Goal: Find contact information: Find contact information

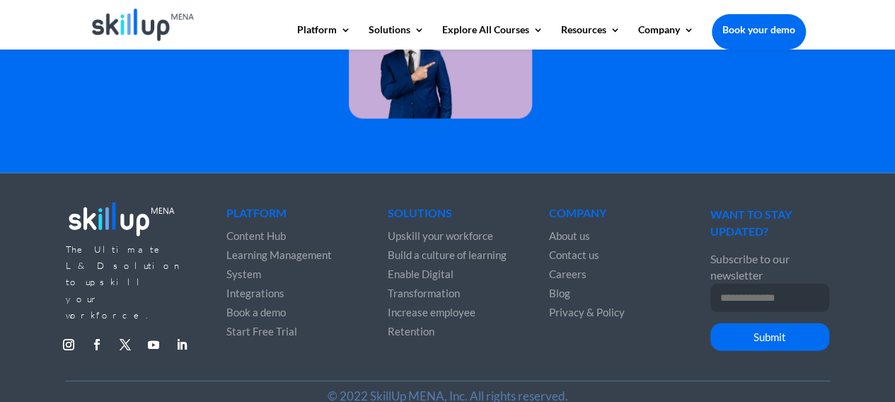
scroll to position [4204, 0]
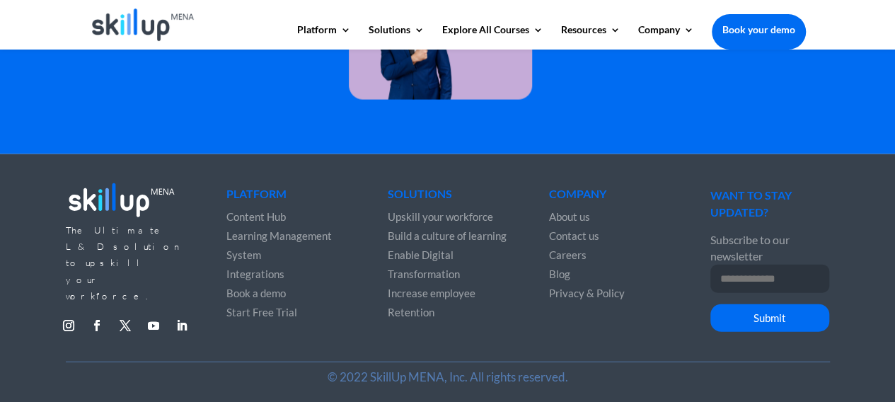
click at [258, 313] on span "Start Free Trial" at bounding box center [261, 312] width 71 height 13
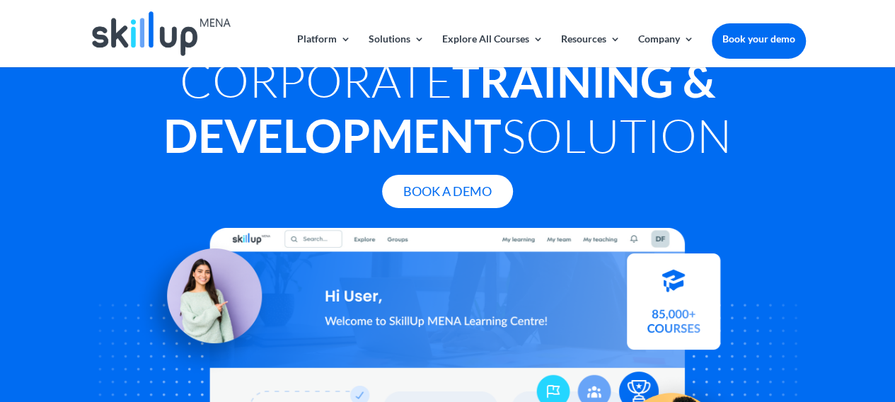
scroll to position [0, 0]
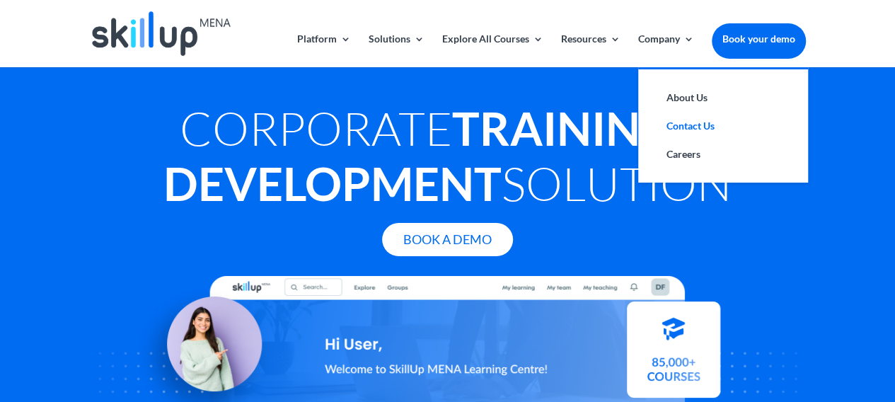
click at [688, 128] on link "Contact Us" at bounding box center [723, 126] width 142 height 28
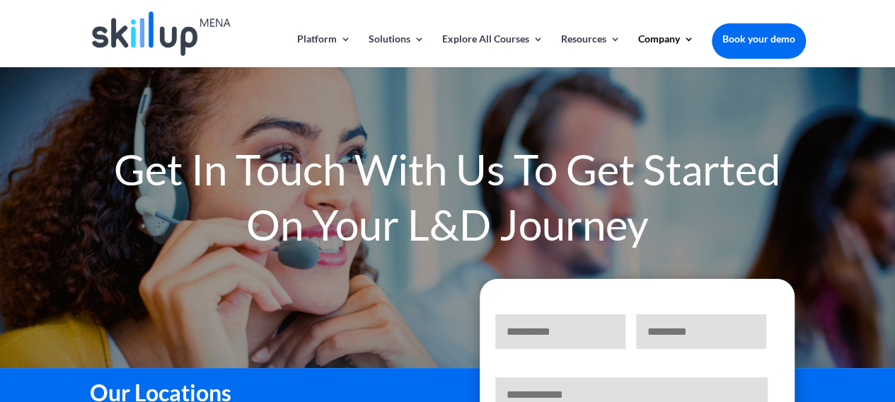
click at [200, 21] on img at bounding box center [161, 33] width 139 height 45
